Goal: Task Accomplishment & Management: Complete application form

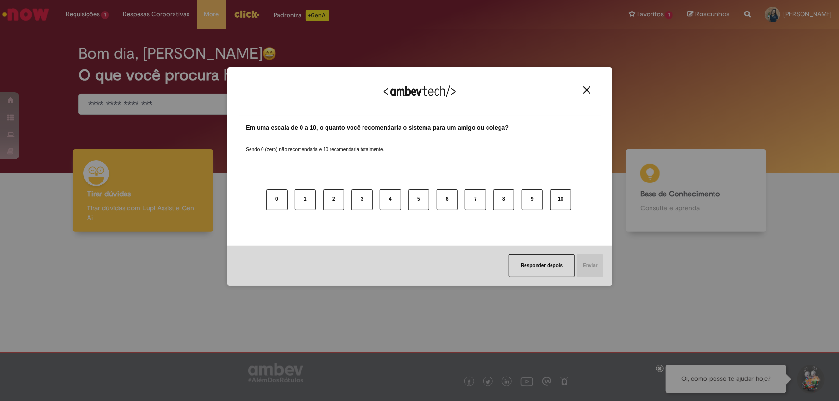
click at [583, 92] on img "Close" at bounding box center [586, 89] width 7 height 7
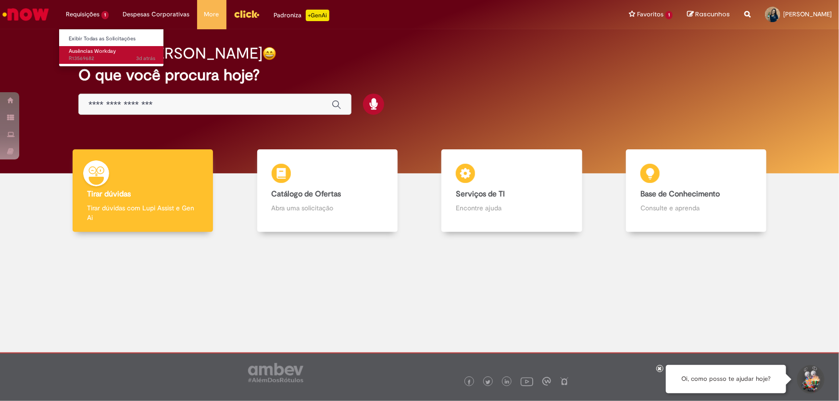
click at [80, 51] on span "Ausências Workday" at bounding box center [92, 51] width 47 height 7
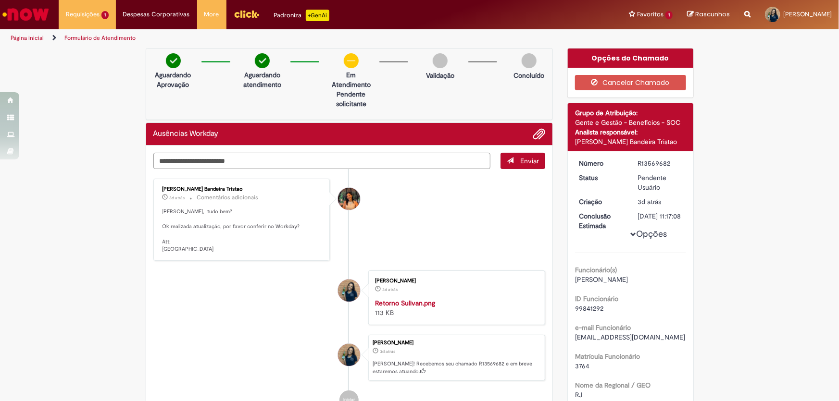
click at [213, 157] on textarea "Digite sua mensagem aqui..." at bounding box center [321, 161] width 337 height 16
type textarea "**********"
click at [509, 157] on span "submit" at bounding box center [510, 160] width 7 height 7
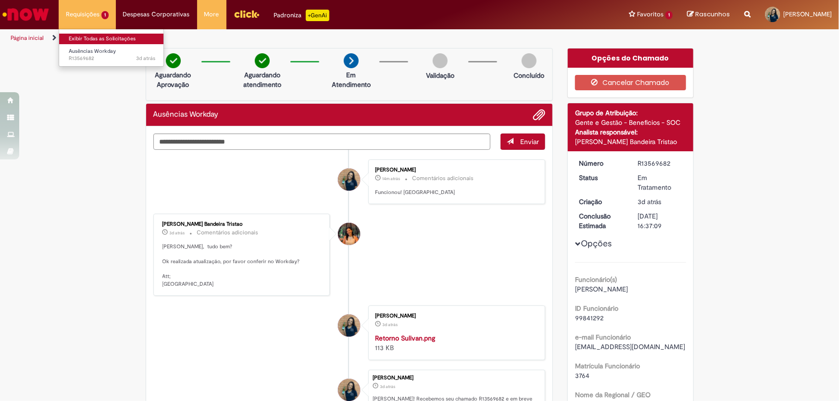
click at [89, 34] on link "Exibir Todas as Solicitações" at bounding box center [112, 39] width 106 height 11
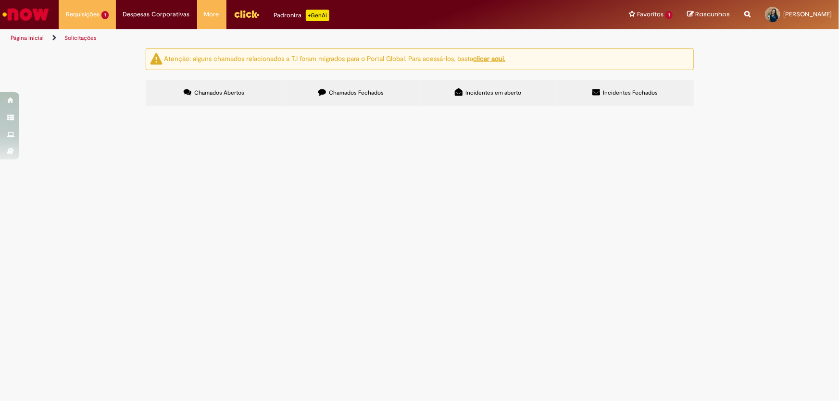
click at [20, 15] on img "Ir para a Homepage" at bounding box center [25, 14] width 49 height 19
